Goal: Find specific page/section

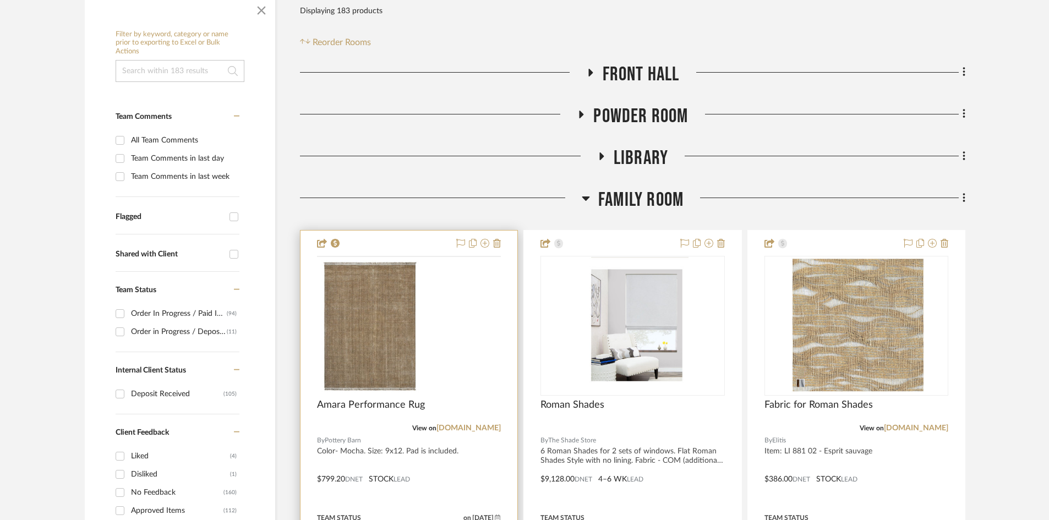
scroll to position [275, 0]
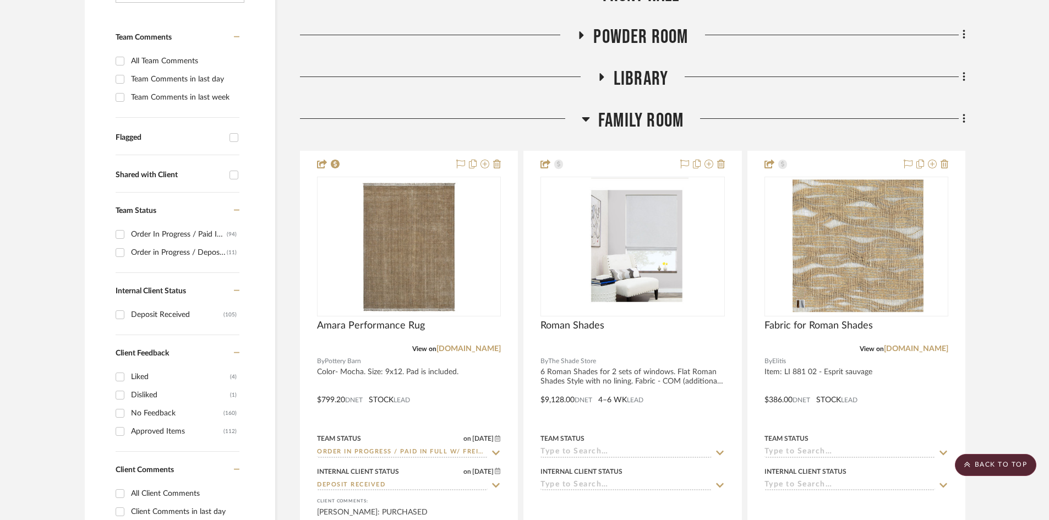
click at [670, 111] on span "Family Room" at bounding box center [640, 121] width 85 height 24
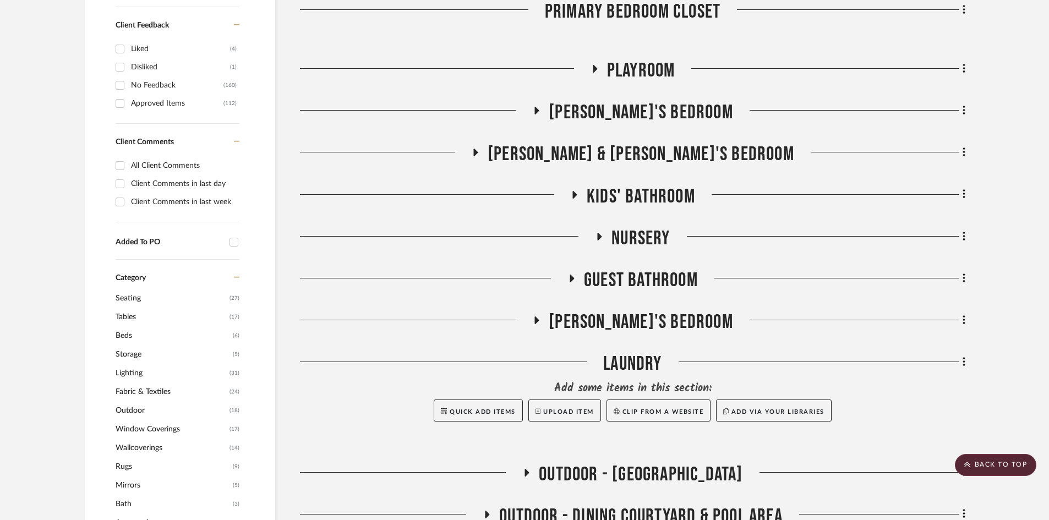
scroll to position [605, 0]
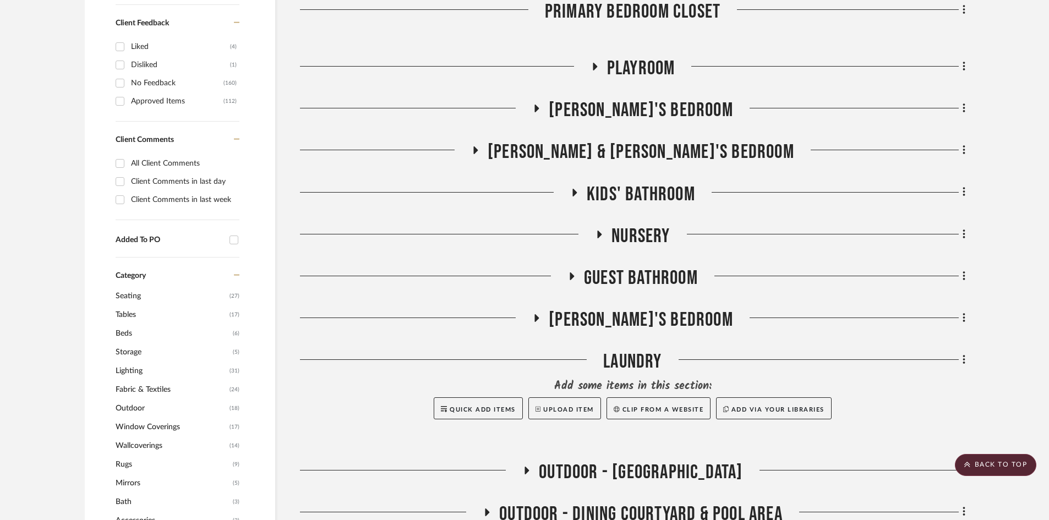
click at [605, 323] on span "[PERSON_NAME]'s Bedroom" at bounding box center [641, 320] width 184 height 24
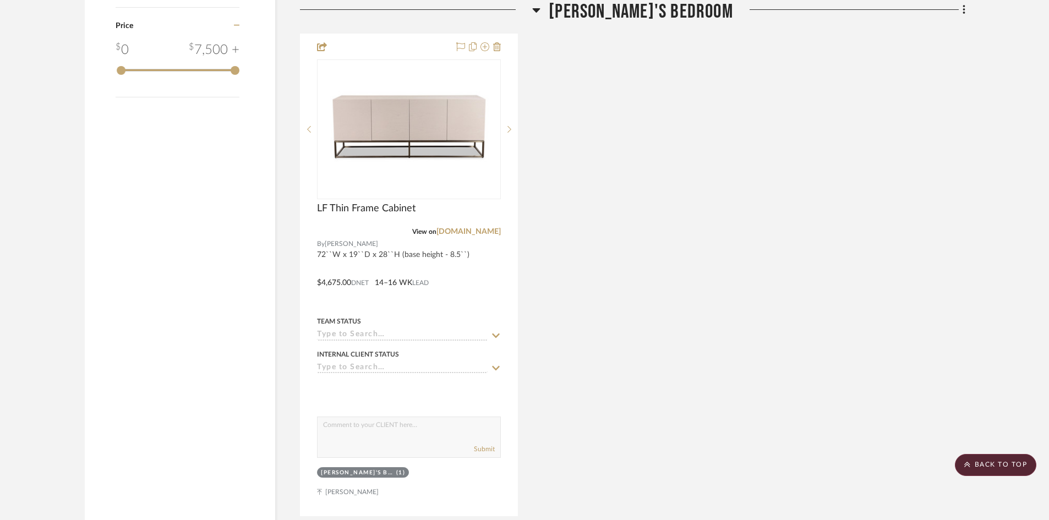
scroll to position [1982, 0]
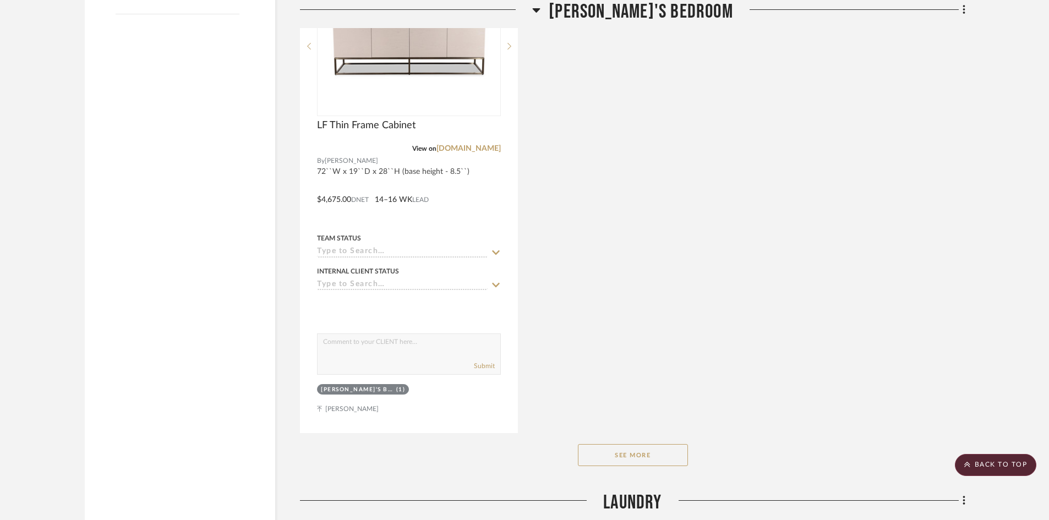
click at [625, 456] on button "See More" at bounding box center [633, 455] width 110 height 22
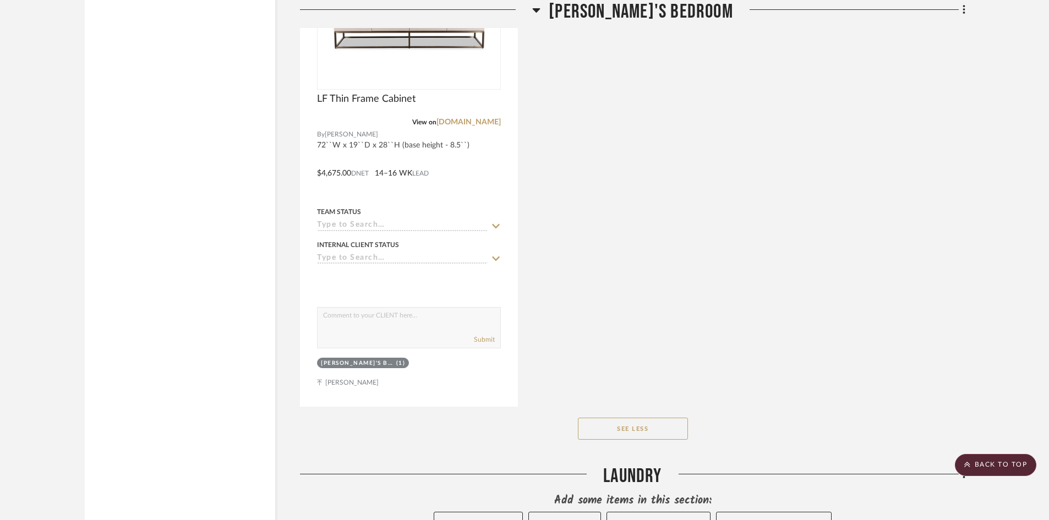
scroll to position [2009, 0]
click at [626, 437] on button "See Less" at bounding box center [633, 428] width 110 height 22
click at [626, 437] on button "See More" at bounding box center [633, 428] width 110 height 22
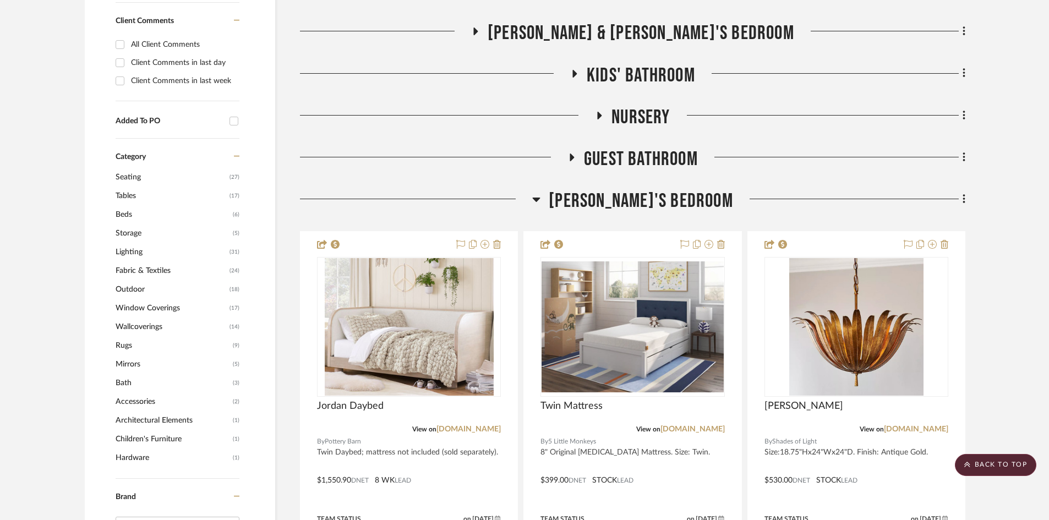
scroll to position [728, 0]
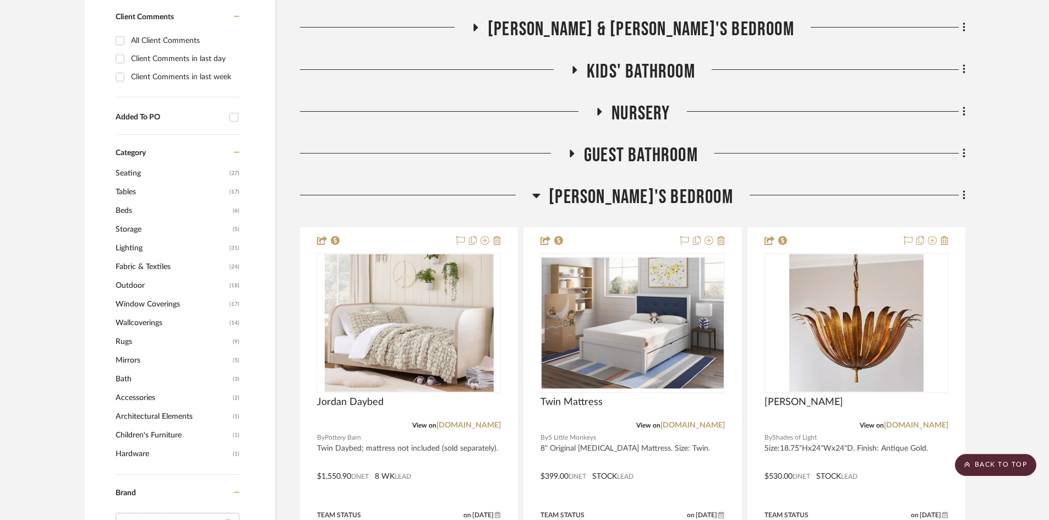
click at [621, 150] on span "Guest Bathroom" at bounding box center [641, 156] width 114 height 24
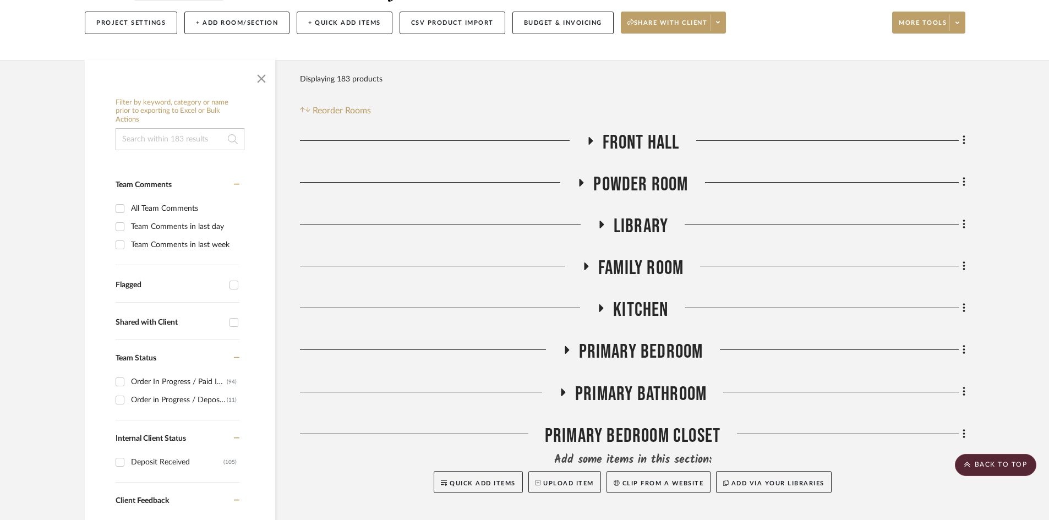
scroll to position [128, 0]
click at [642, 139] on span "FRONT HALL" at bounding box center [641, 142] width 77 height 24
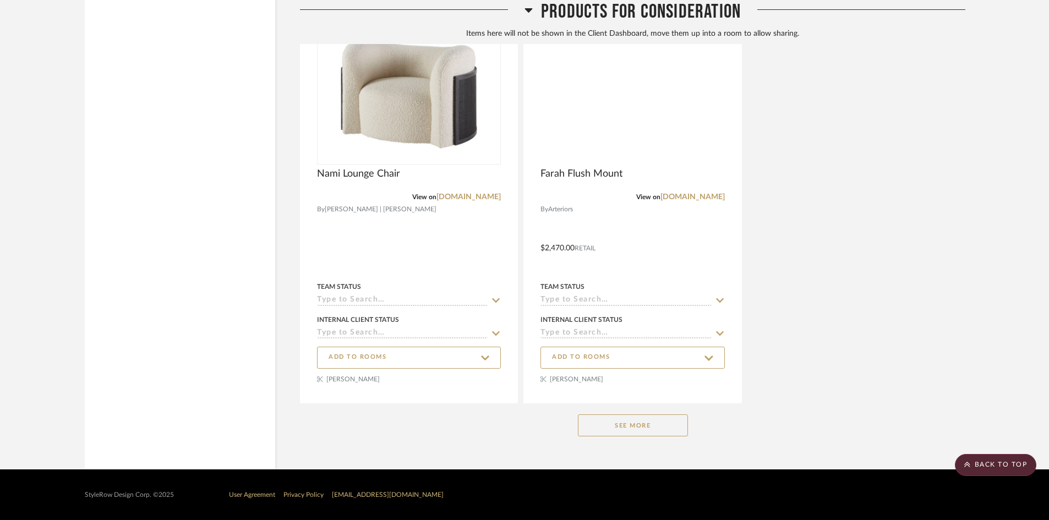
scroll to position [7118, 0]
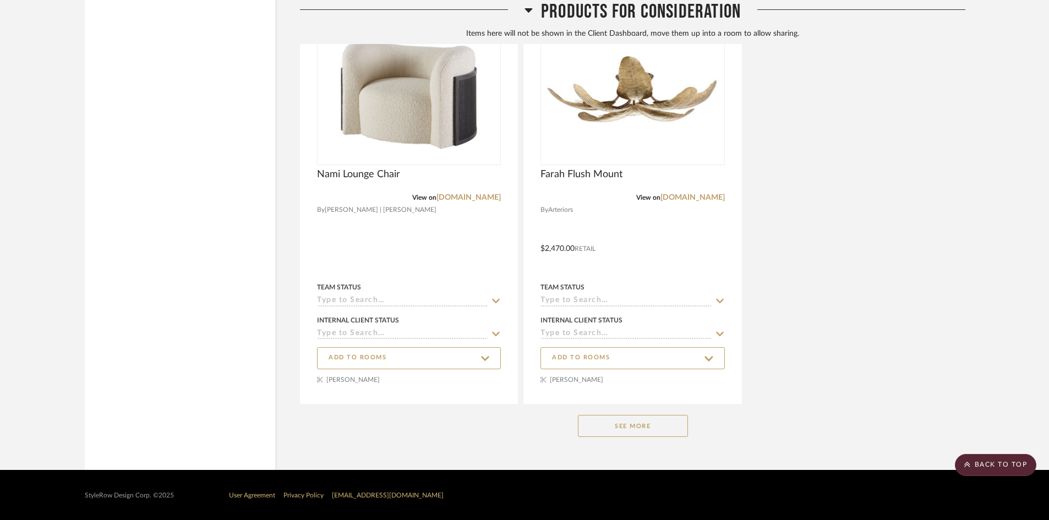
click at [636, 431] on button "See More" at bounding box center [633, 426] width 110 height 22
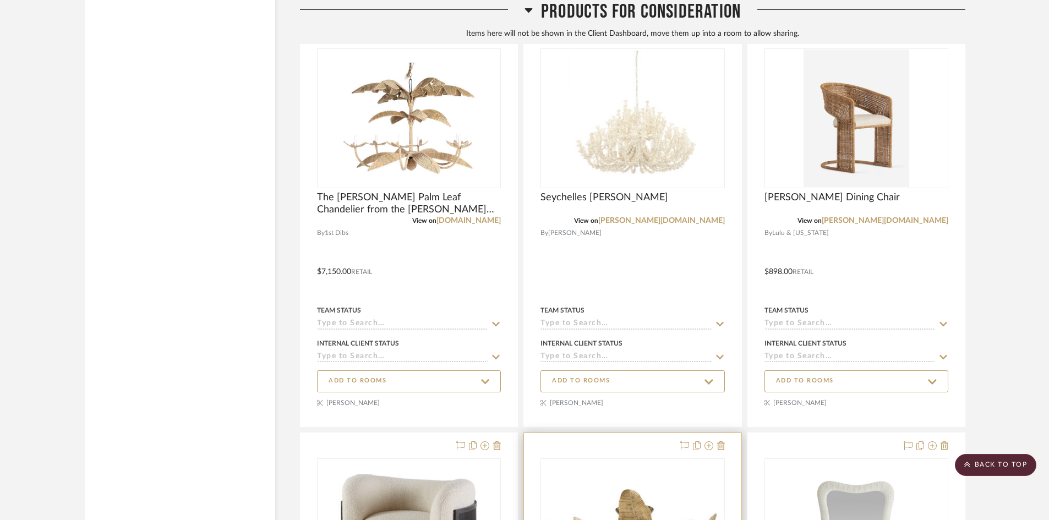
scroll to position [6685, 0]
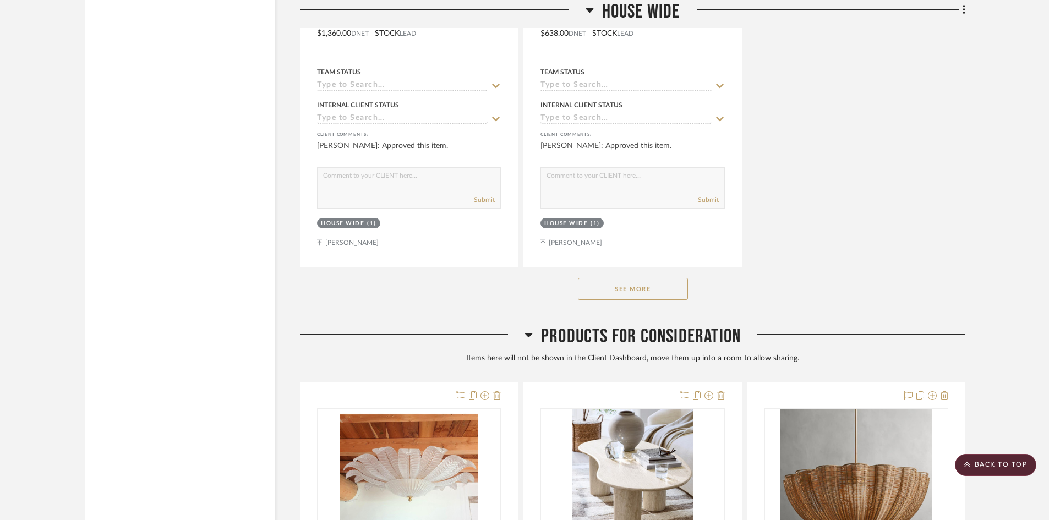
click at [580, 332] on span "Products For Consideration" at bounding box center [641, 337] width 200 height 24
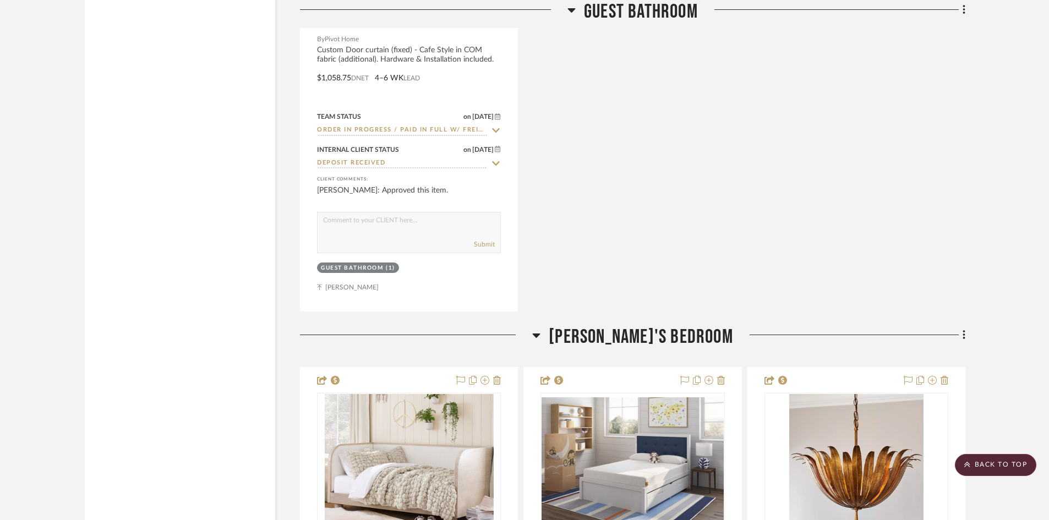
click at [622, 336] on span "[PERSON_NAME]'s Bedroom" at bounding box center [641, 337] width 184 height 24
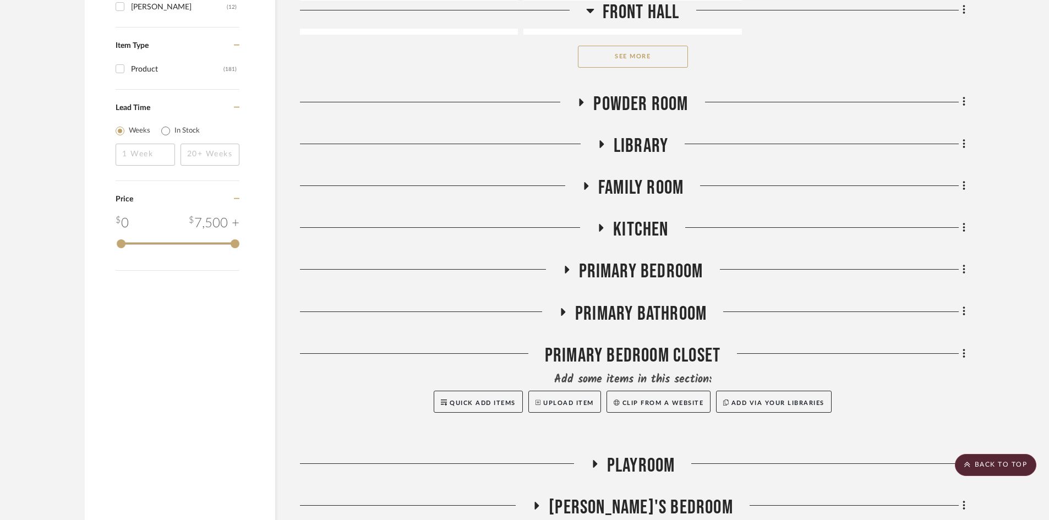
scroll to position [1721, 0]
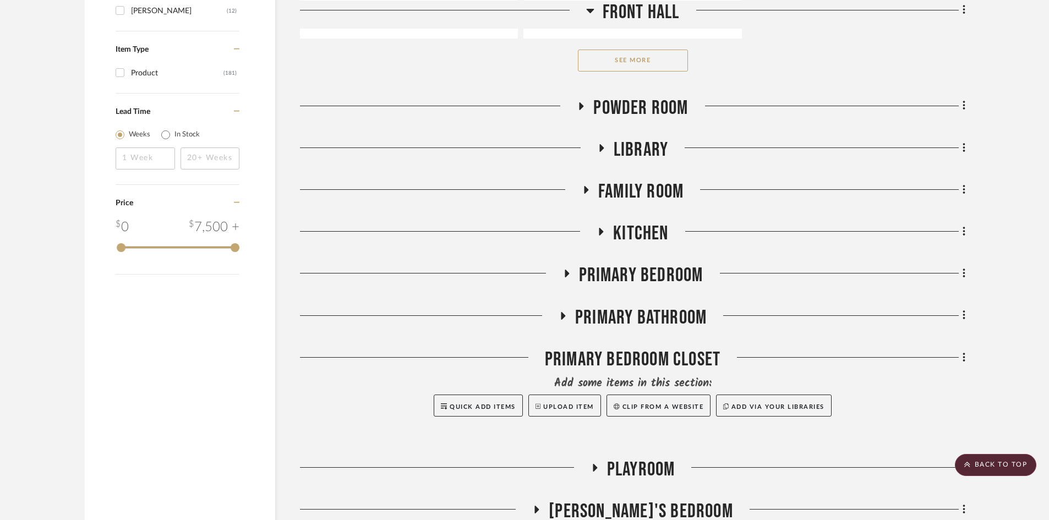
click at [640, 185] on span "Family Room" at bounding box center [640, 192] width 85 height 24
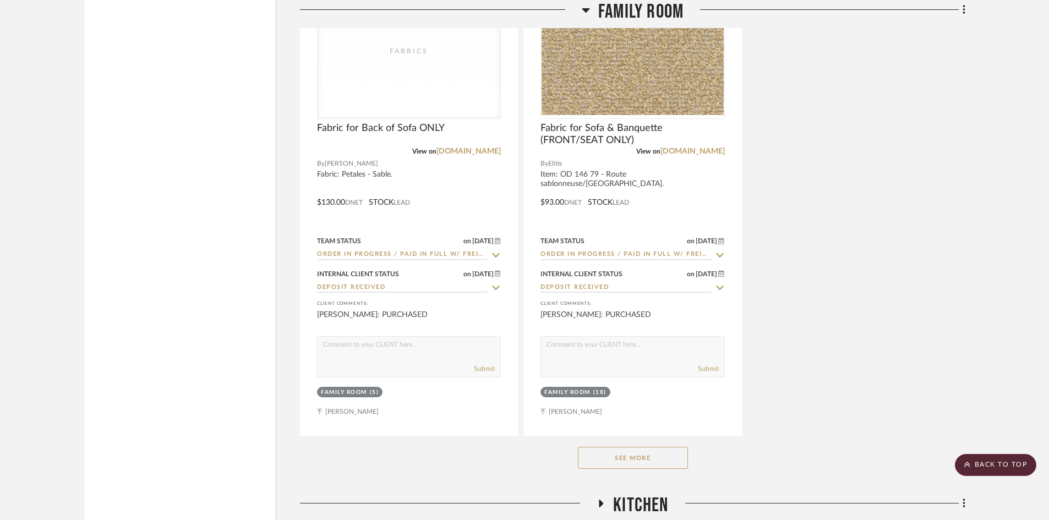
scroll to position [2987, 0]
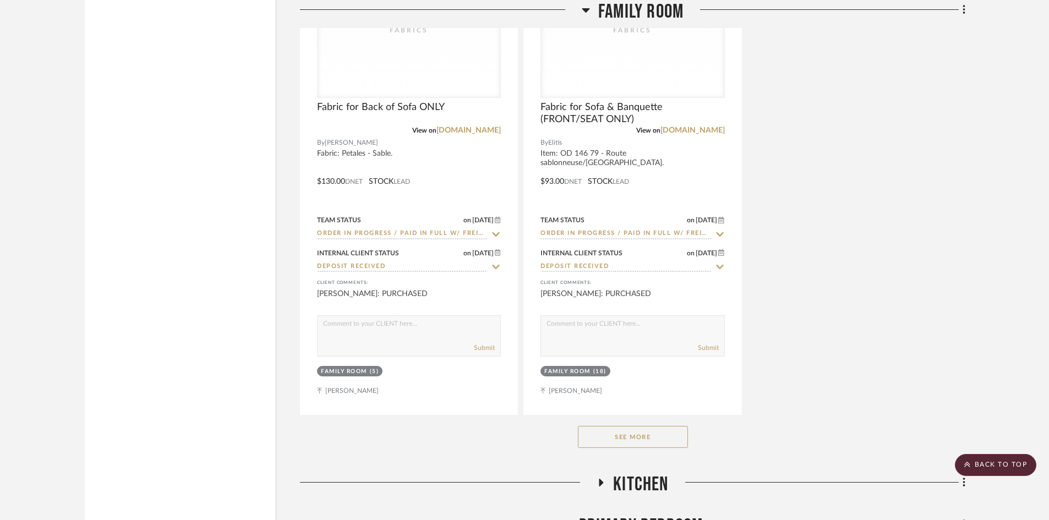
click at [662, 433] on button "See More" at bounding box center [633, 437] width 110 height 22
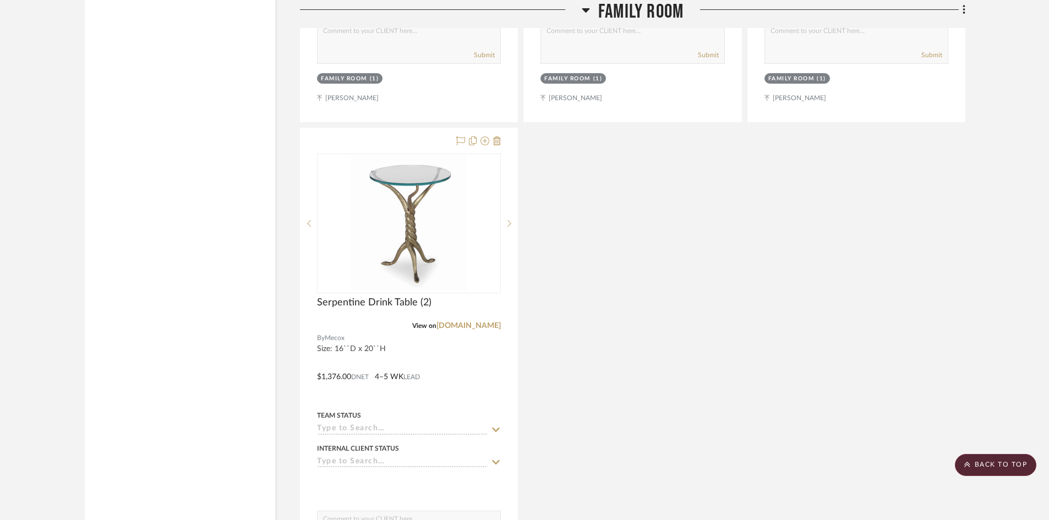
scroll to position [4749, 0]
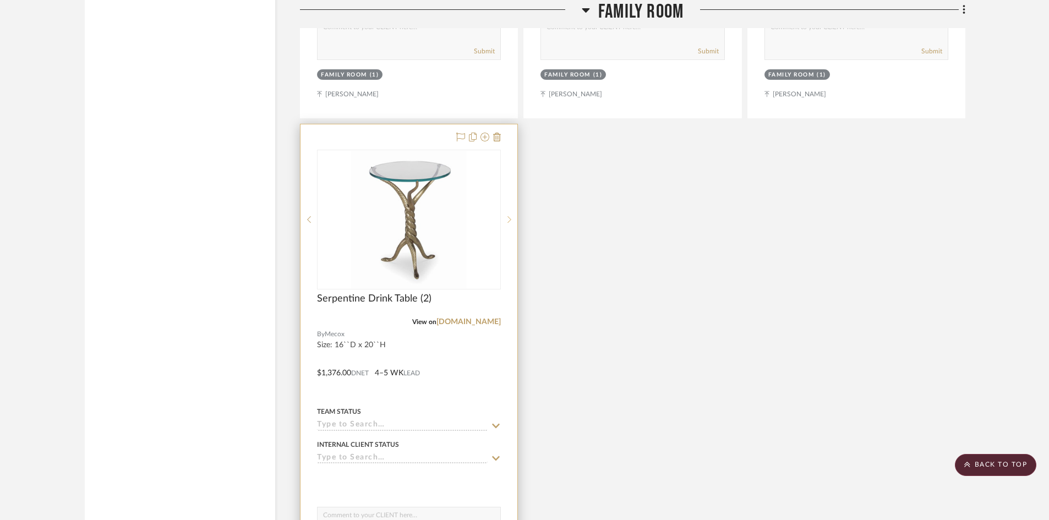
click at [512, 207] on div at bounding box center [509, 220] width 17 height 140
